Goal: Task Accomplishment & Management: Complete application form

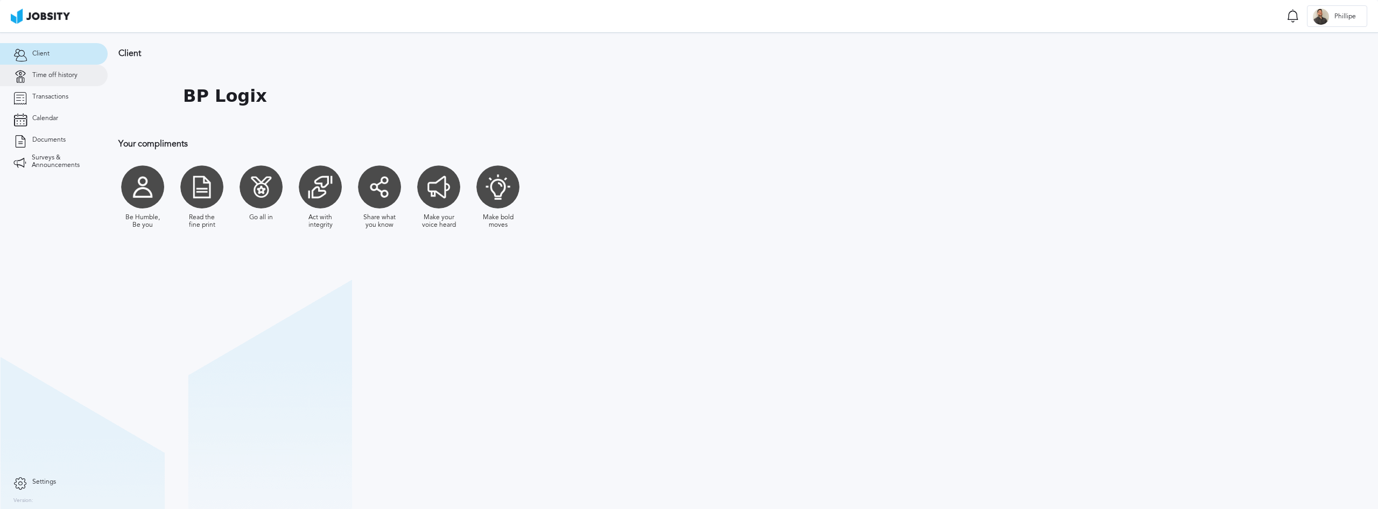
click at [58, 74] on span "Time off history" at bounding box center [54, 76] width 45 height 8
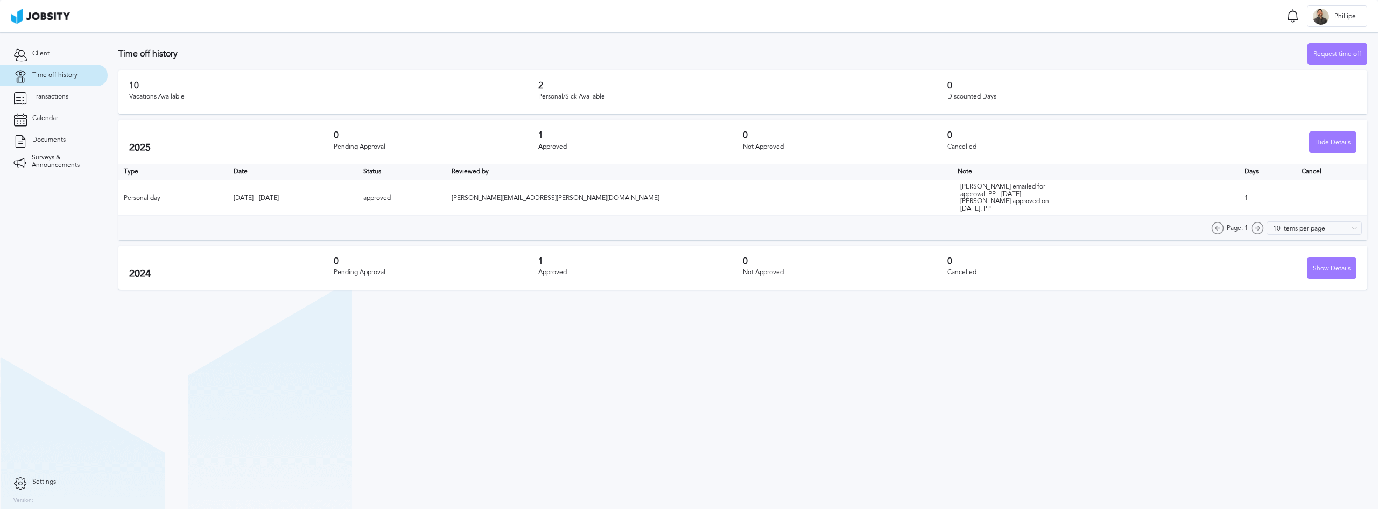
click at [649, 389] on section "Time off history Request time off 10 Vacations Available 2 Personal/Sick Availa…" at bounding box center [743, 270] width 1270 height 476
click at [1329, 52] on div "Request time off" at bounding box center [1337, 55] width 59 height 22
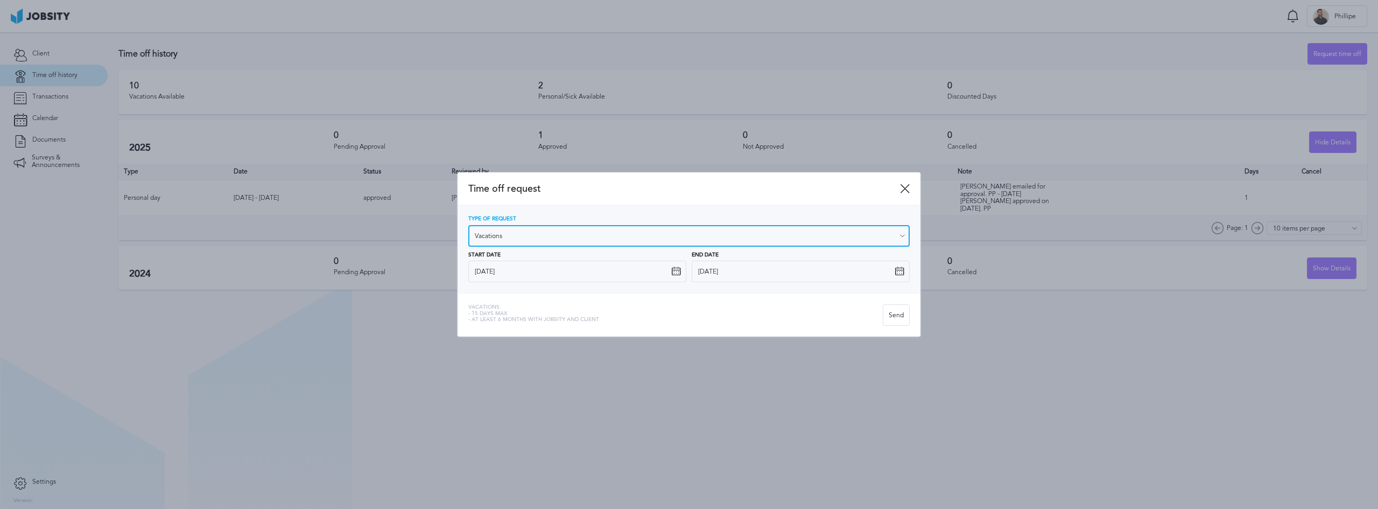
click at [568, 234] on input "Vacations" at bounding box center [688, 236] width 441 height 22
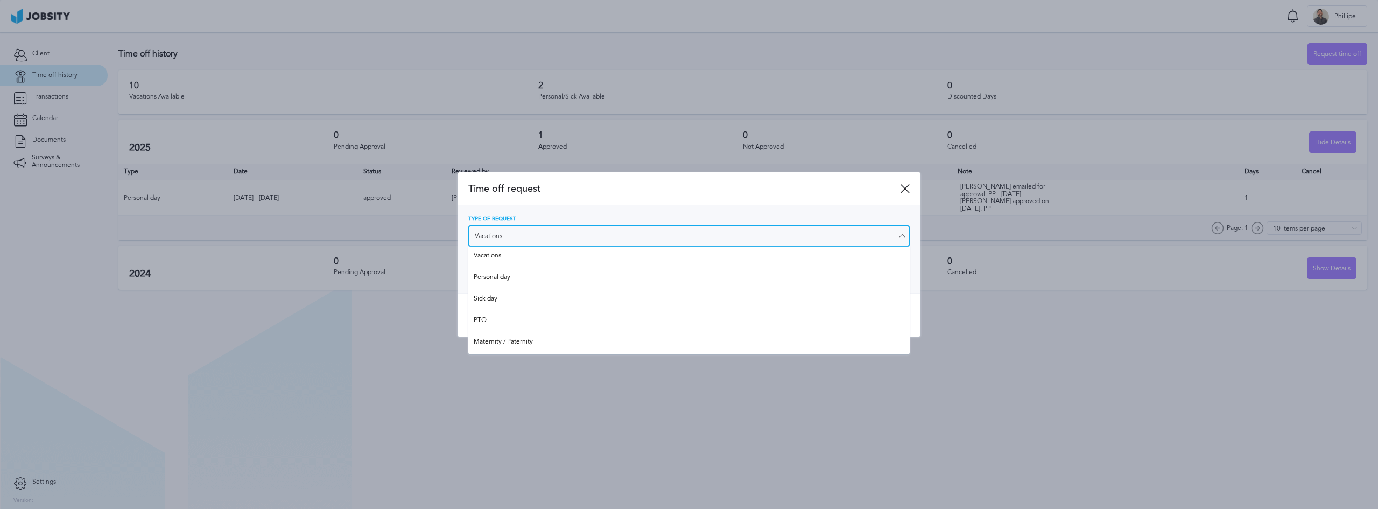
click at [568, 234] on input "Vacations" at bounding box center [688, 236] width 441 height 22
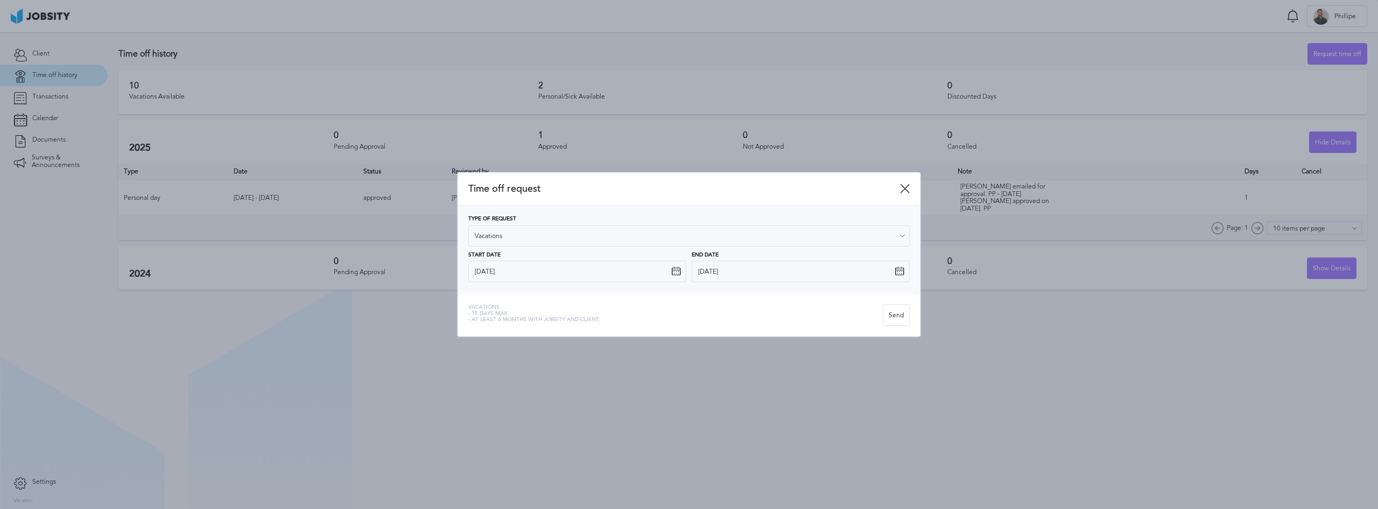
click at [460, 266] on div "Type of Request Vacations Vacations Personal day Sick day PTO Maternity / Pater…" at bounding box center [688, 249] width 463 height 88
click at [675, 272] on icon at bounding box center [676, 271] width 10 height 10
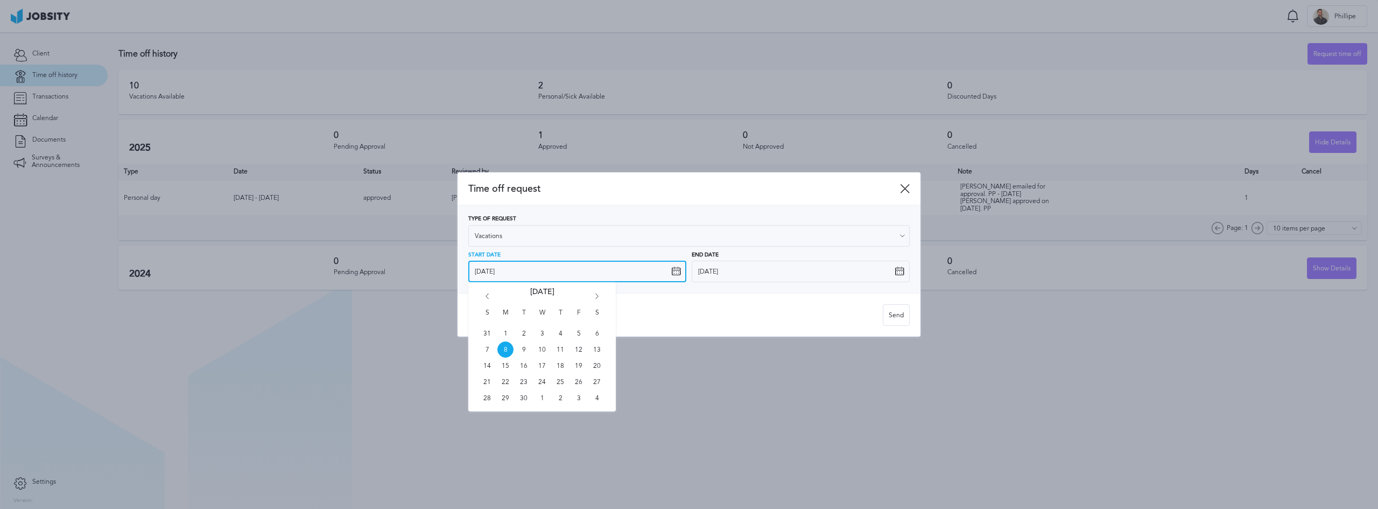
click at [567, 272] on input "[DATE]" at bounding box center [577, 271] width 218 height 22
click at [503, 367] on span "15" at bounding box center [505, 365] width 16 height 16
type input "[DATE]"
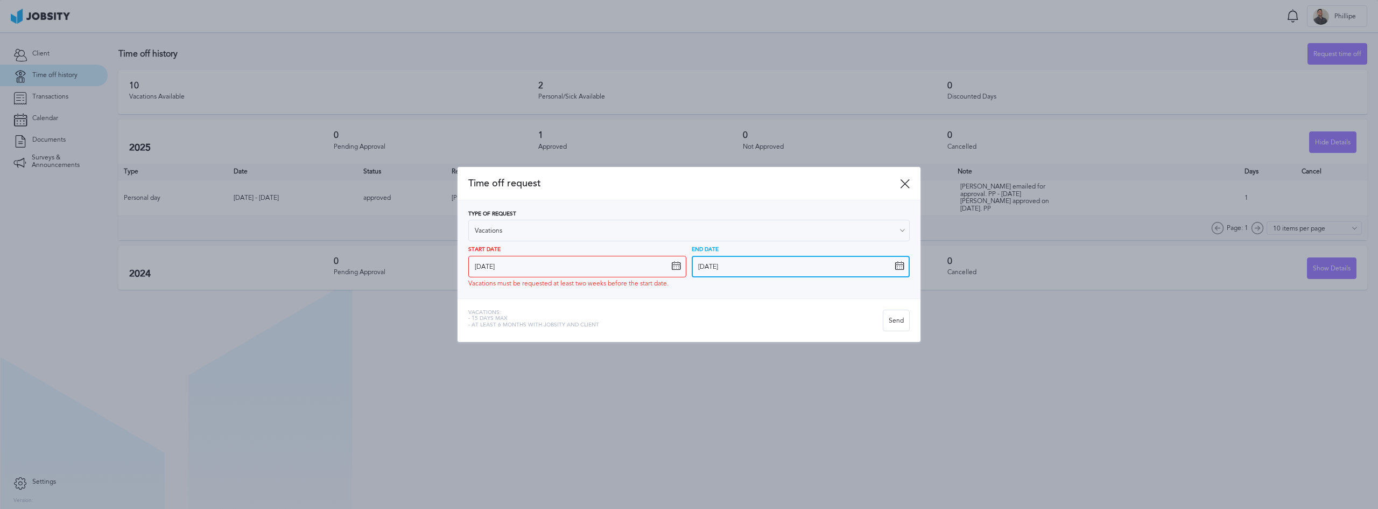
click at [780, 269] on input "[DATE]" at bounding box center [801, 267] width 218 height 22
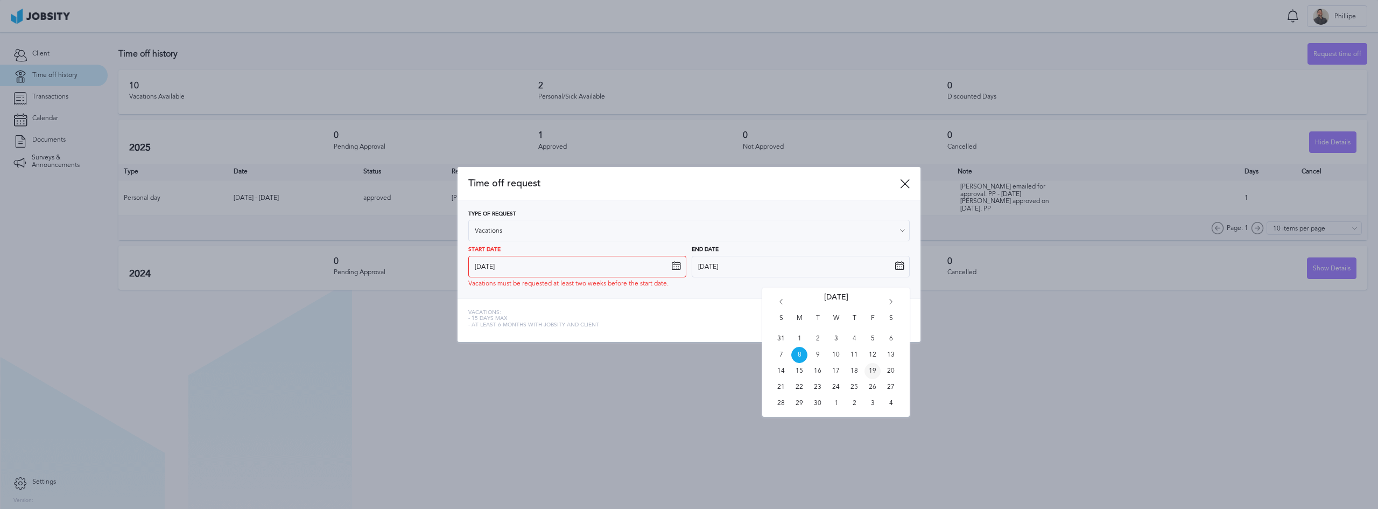
click at [878, 372] on span "19" at bounding box center [872, 371] width 16 height 16
type input "[DATE]"
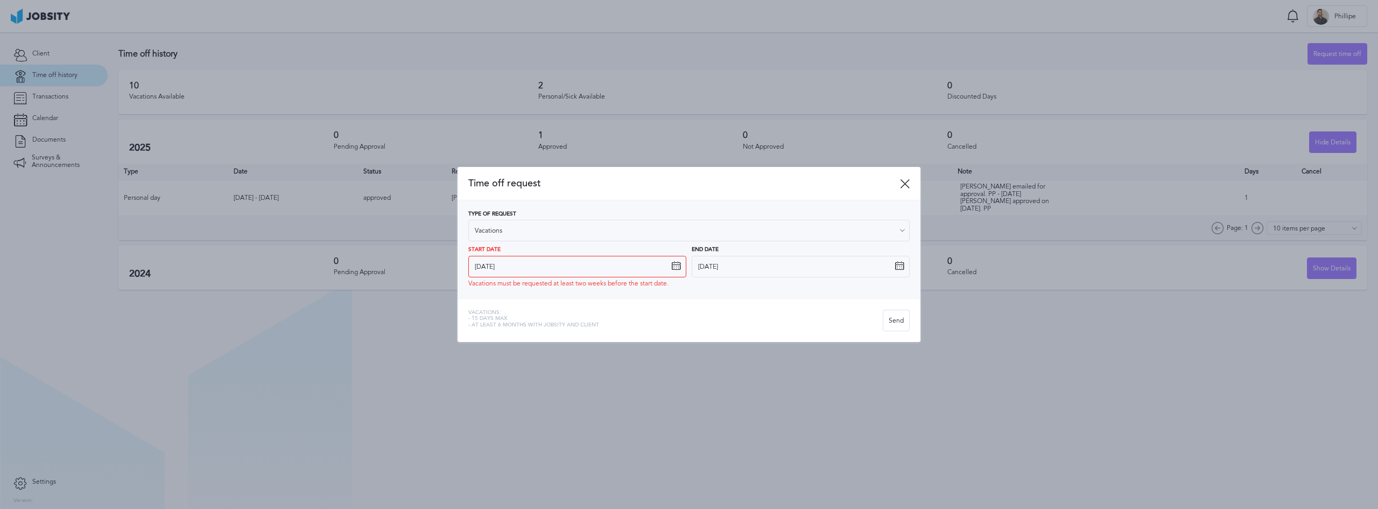
click at [785, 306] on div "Vacations: - 15 days max - At least 6 months with jobsity and client Send" at bounding box center [688, 320] width 463 height 44
click at [893, 323] on div "Send" at bounding box center [896, 321] width 26 height 22
click at [894, 321] on div "Send" at bounding box center [896, 321] width 26 height 22
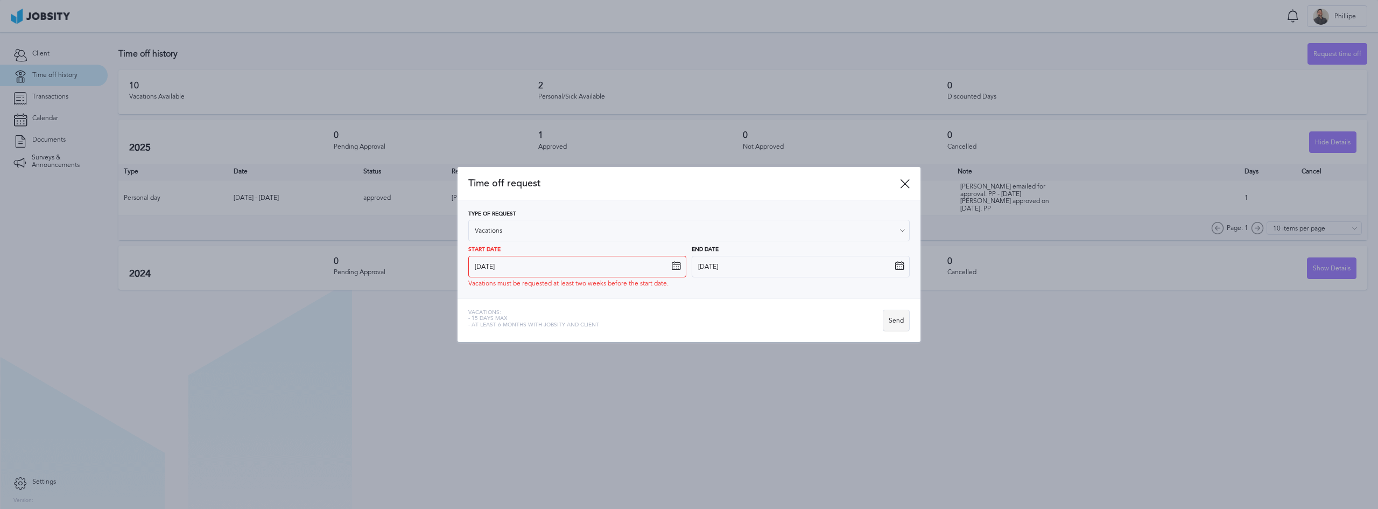
click at [894, 321] on div "Send" at bounding box center [896, 321] width 26 height 22
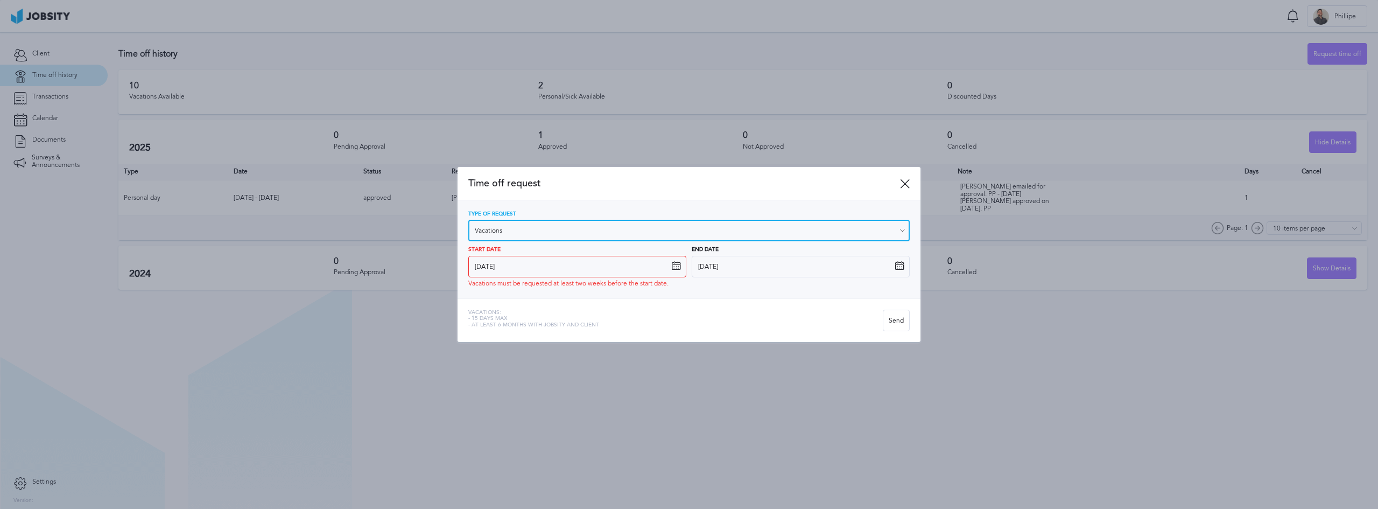
click at [851, 220] on input "Vacations" at bounding box center [688, 231] width 441 height 22
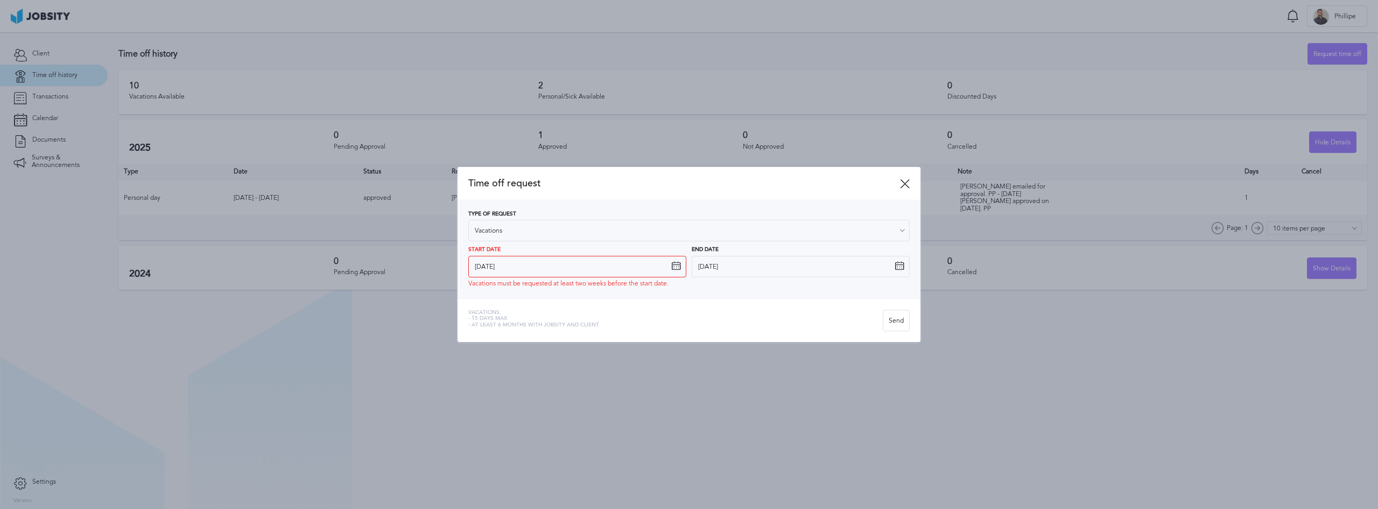
click at [722, 255] on div "Type of Request Vacations Vacations Personal day Sick day PTO Maternity / Pater…" at bounding box center [688, 249] width 441 height 76
click at [893, 319] on div "Send" at bounding box center [896, 321] width 26 height 22
click at [547, 267] on input "[DATE]" at bounding box center [577, 267] width 218 height 22
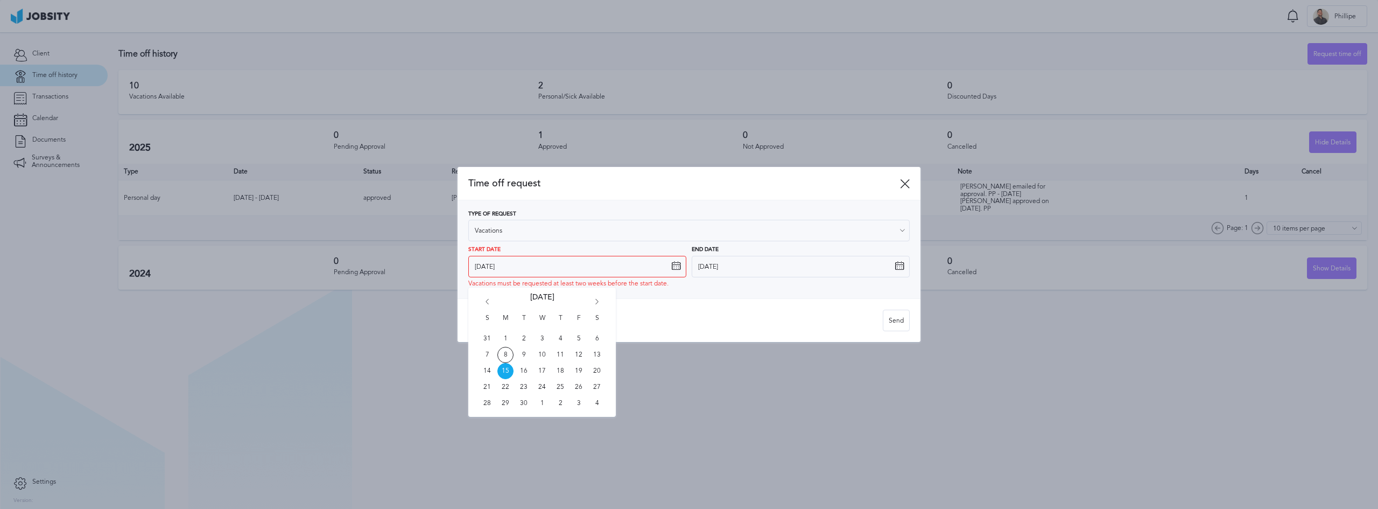
click at [758, 309] on div "Vacations: - 15 days max - At least 6 months with jobsity and client" at bounding box center [675, 320] width 414 height 22
